Goal: Task Accomplishment & Management: Complete application form

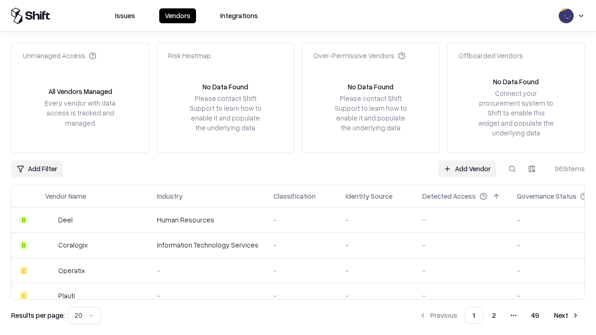
click at [467, 169] on link "Add Vendor" at bounding box center [467, 169] width 58 height 17
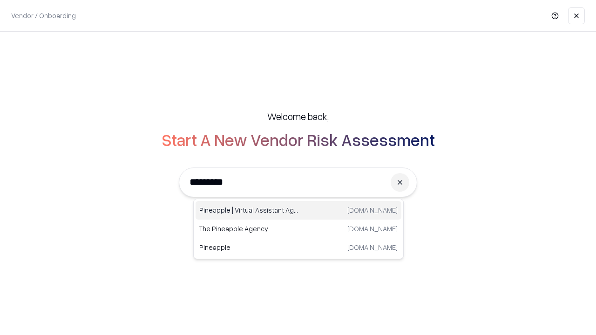
click at [298, 210] on div "Pineapple | Virtual Assistant Agency [DOMAIN_NAME]" at bounding box center [299, 210] width 206 height 19
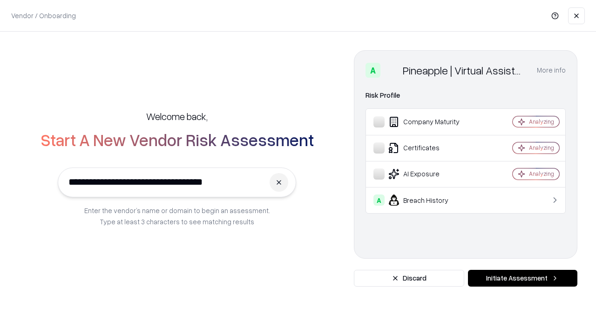
type input "**********"
click at [522, 278] on button "Initiate Assessment" at bounding box center [522, 278] width 109 height 17
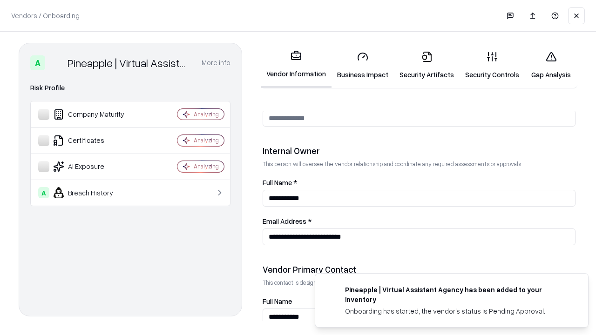
scroll to position [482, 0]
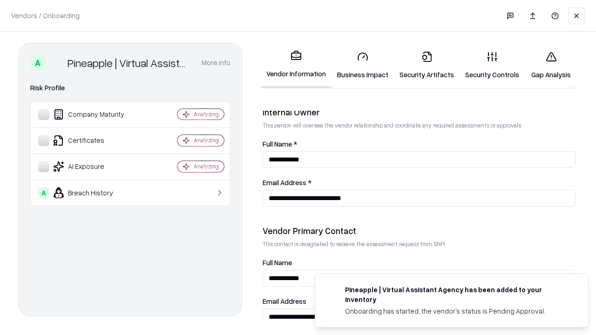
click at [363, 65] on link "Business Impact" at bounding box center [362, 65] width 62 height 43
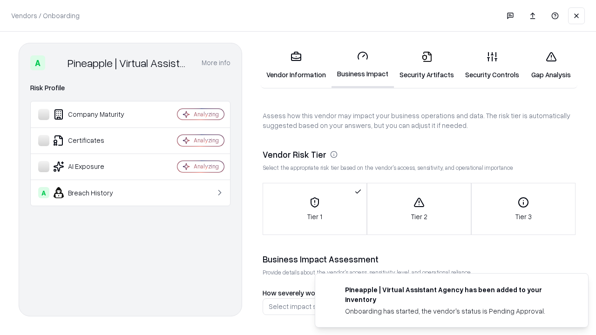
click at [426, 65] on link "Security Artifacts" at bounding box center [427, 65] width 66 height 43
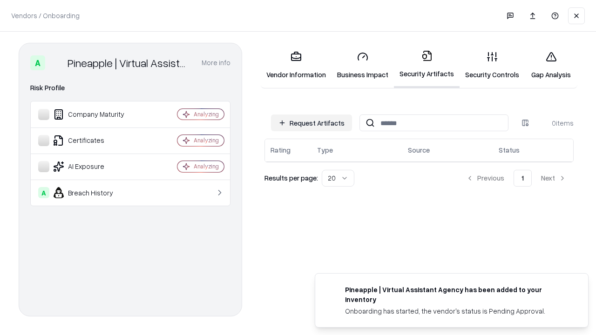
click at [311, 123] on button "Request Artifacts" at bounding box center [311, 123] width 81 height 17
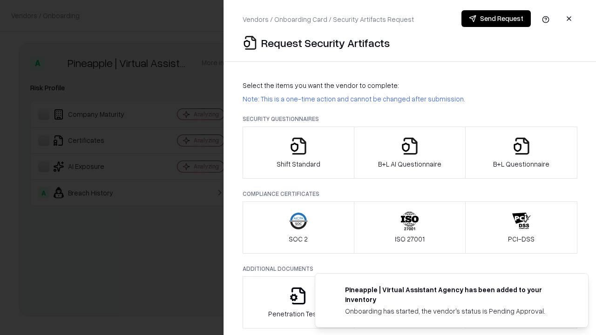
click at [298, 153] on icon "button" at bounding box center [298, 146] width 19 height 19
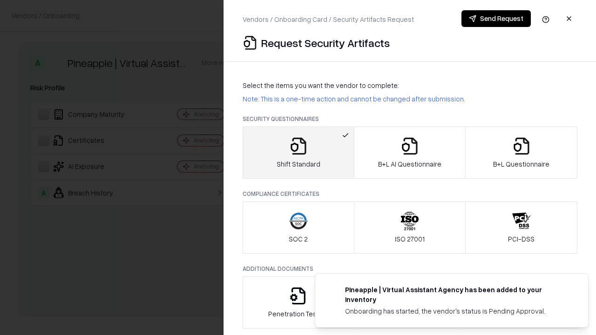
click at [496, 19] on button "Send Request" at bounding box center [495, 18] width 69 height 17
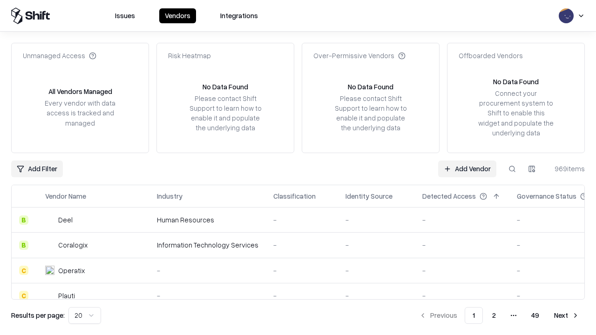
click at [512, 169] on button at bounding box center [512, 169] width 17 height 17
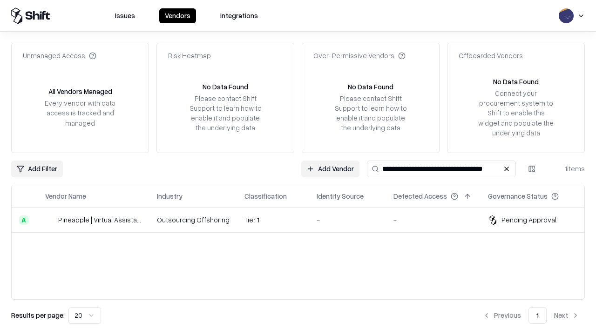
type input "**********"
click at [304, 220] on td "Tier 1" at bounding box center [273, 220] width 72 height 25
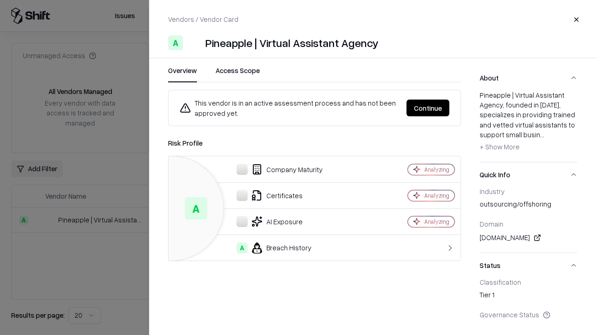
click at [428, 108] on button "Continue" at bounding box center [427, 108] width 43 height 17
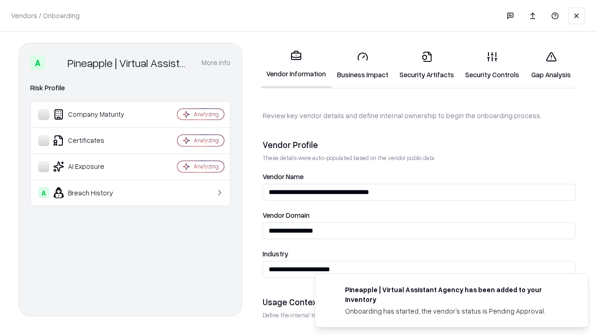
click at [426, 65] on link "Security Artifacts" at bounding box center [427, 65] width 66 height 43
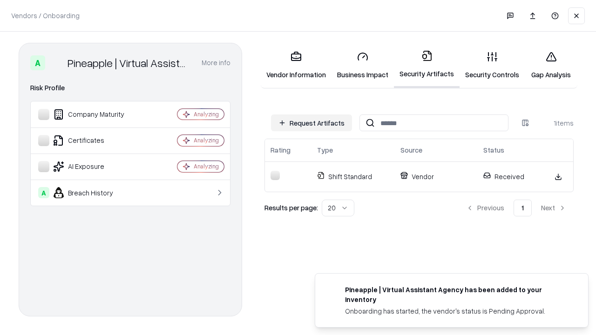
click at [551, 65] on link "Gap Analysis" at bounding box center [551, 65] width 53 height 43
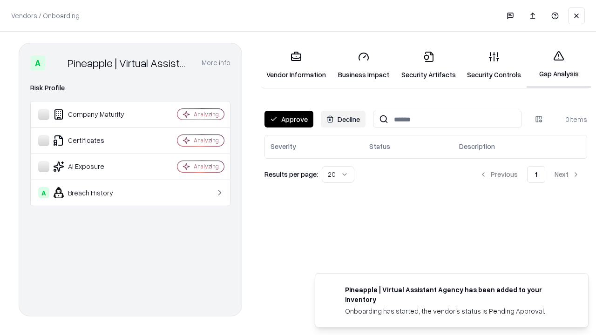
click at [289, 119] on button "Approve" at bounding box center [288, 119] width 49 height 17
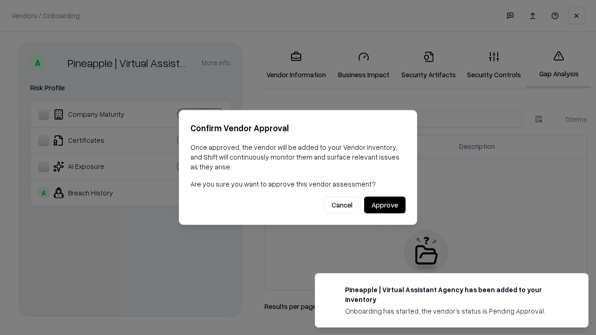
click at [385, 205] on button "Approve" at bounding box center [384, 205] width 41 height 17
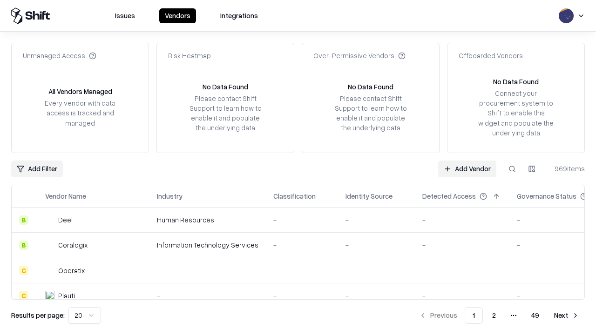
type input "**********"
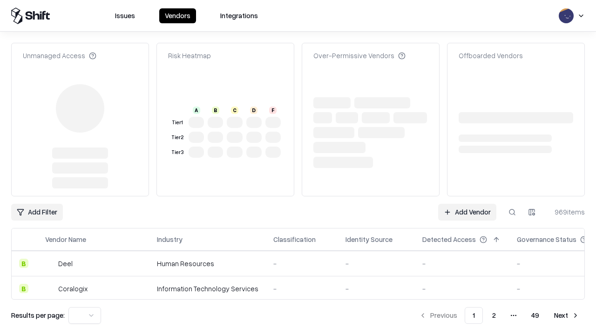
click at [467, 212] on link "Add Vendor" at bounding box center [467, 212] width 58 height 17
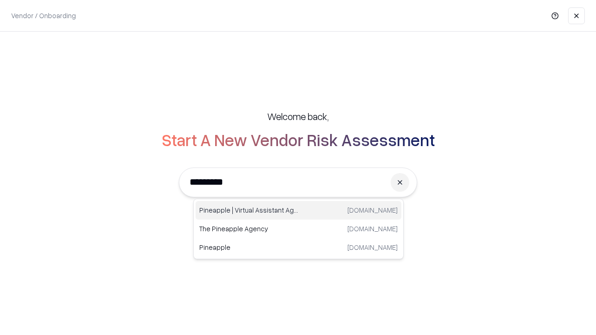
click at [298, 210] on div "Pineapple | Virtual Assistant Agency [DOMAIN_NAME]" at bounding box center [299, 210] width 206 height 19
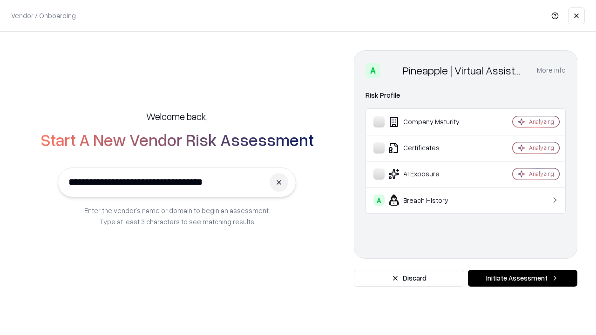
type input "**********"
click at [522, 278] on button "Initiate Assessment" at bounding box center [522, 278] width 109 height 17
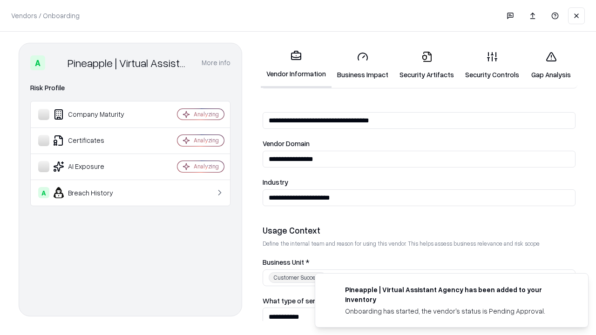
scroll to position [325, 0]
